Goal: Understand process/instructions

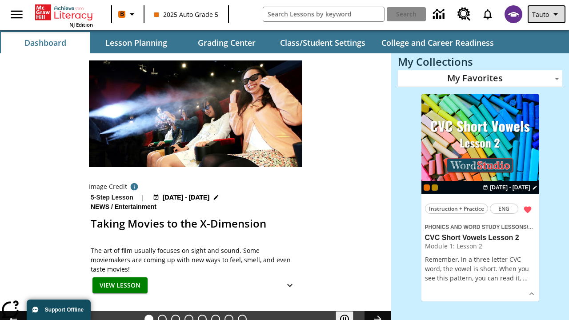
click at [548, 14] on span "Tauto" at bounding box center [540, 14] width 17 height 9
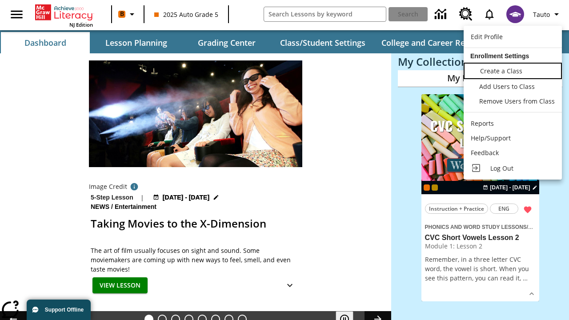
click at [513, 70] on span "Create a Class" at bounding box center [501, 71] width 42 height 8
click at [513, 86] on span "Add Users to Class" at bounding box center [508, 85] width 56 height 8
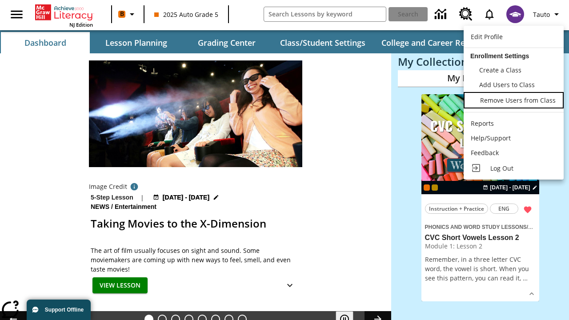
click at [513, 101] on span "Remove Users from Class" at bounding box center [518, 100] width 76 height 8
